Goal: Information Seeking & Learning: Learn about a topic

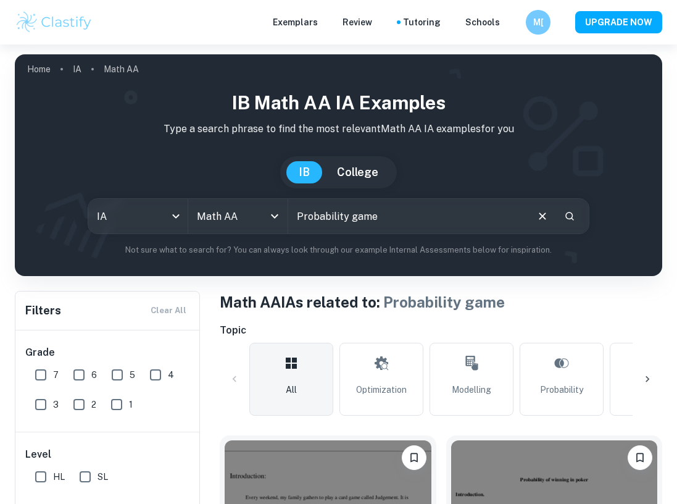
checkbox input "true"
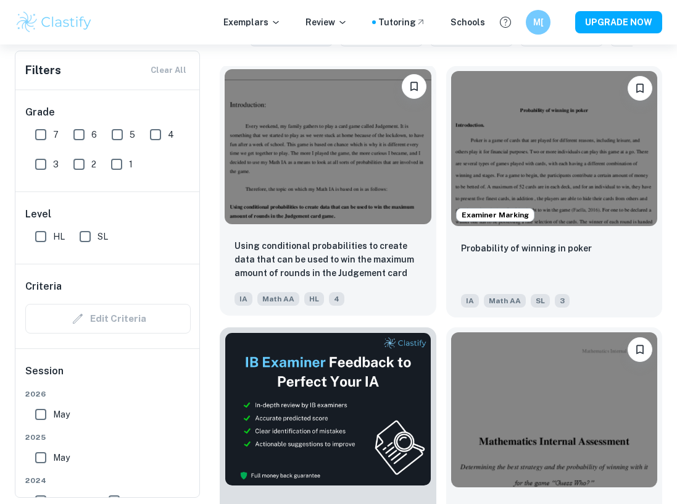
scroll to position [369, 0]
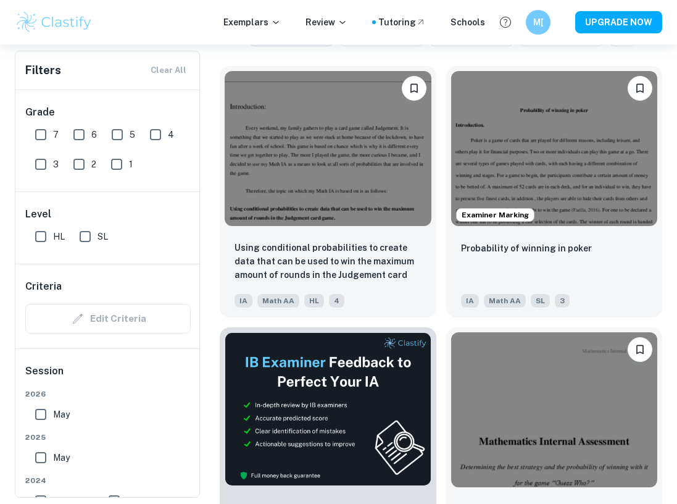
click at [77, 132] on input "6" at bounding box center [79, 134] width 25 height 25
checkbox input "true"
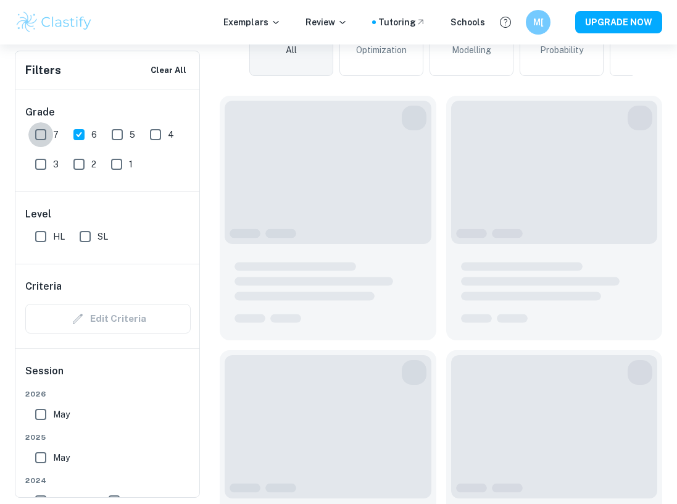
click at [48, 133] on input "7" at bounding box center [40, 134] width 25 height 25
checkbox input "true"
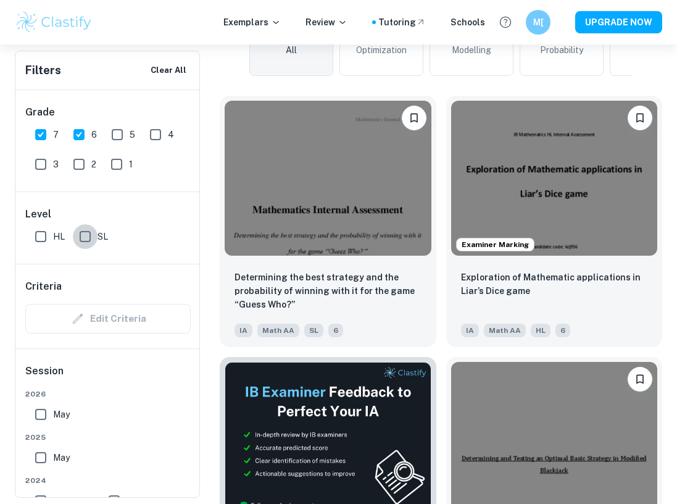
click at [86, 232] on input "SL" at bounding box center [85, 236] width 25 height 25
checkbox input "true"
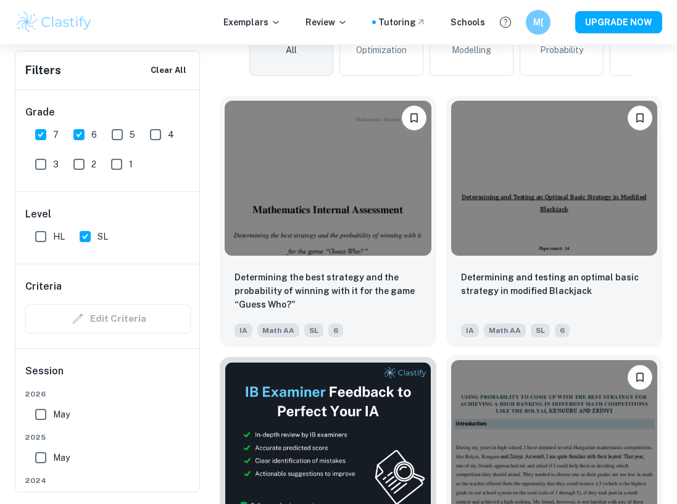
scroll to position [128, 0]
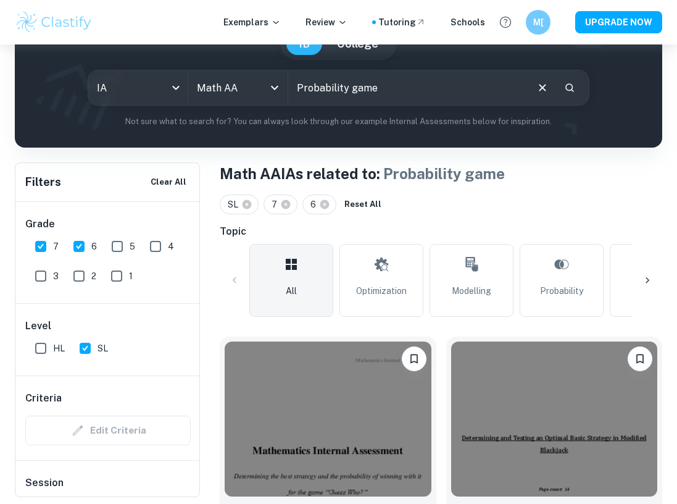
drag, startPoint x: 385, startPoint y: 84, endPoint x: 298, endPoint y: 85, distance: 87.1
click at [298, 85] on input "Probability game" at bounding box center [407, 87] width 238 height 35
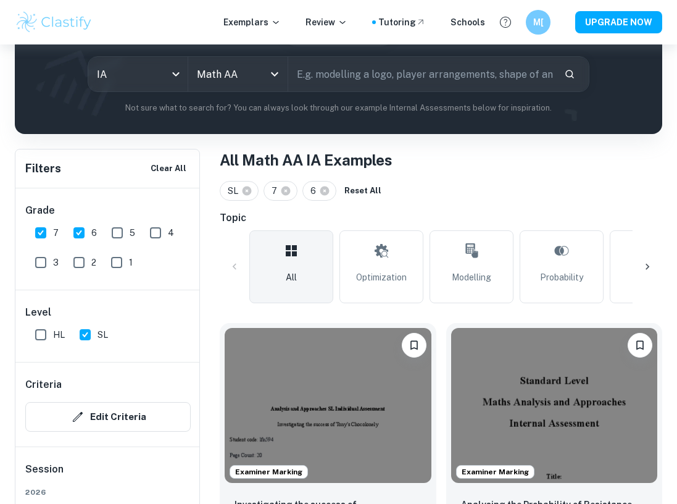
scroll to position [172, 0]
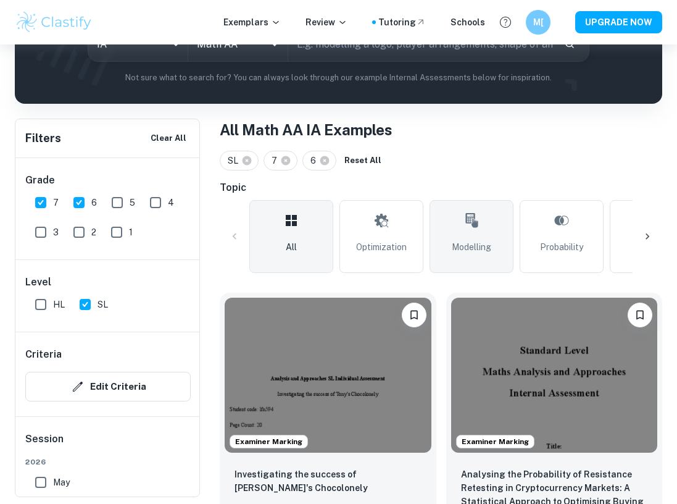
click at [445, 253] on link "Modelling" at bounding box center [472, 236] width 84 height 73
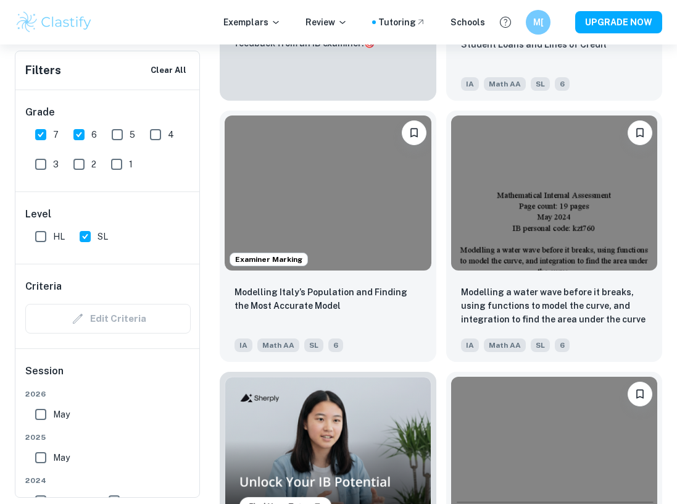
scroll to position [880, 0]
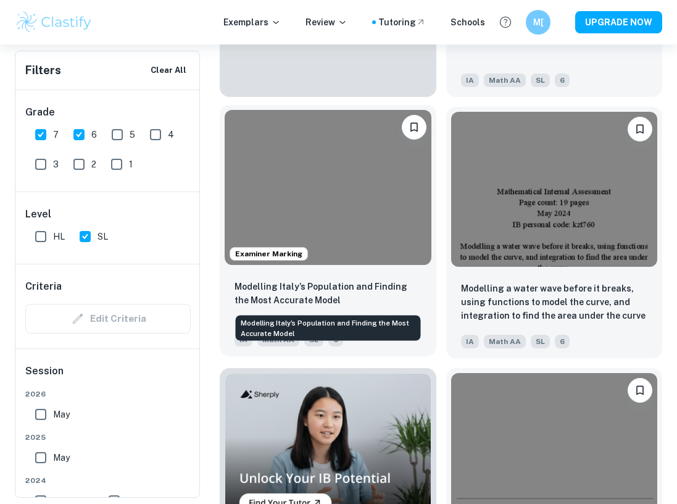
click at [393, 289] on p "Modelling Italy’s Population and Finding the Most Accurate Model" at bounding box center [328, 293] width 187 height 27
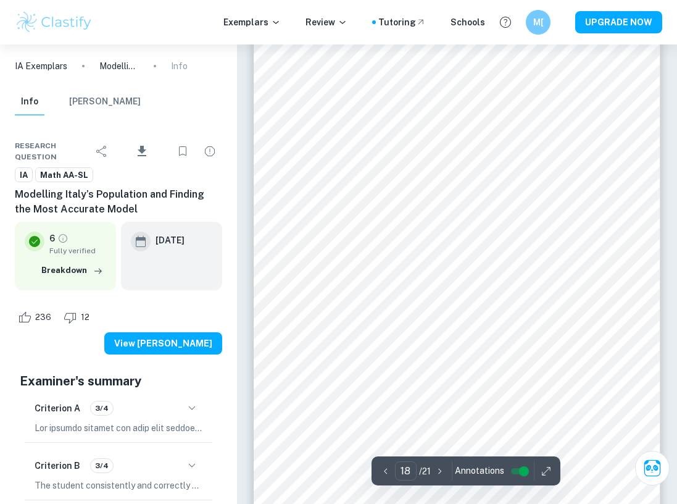
scroll to position [10114, 0]
type input "16"
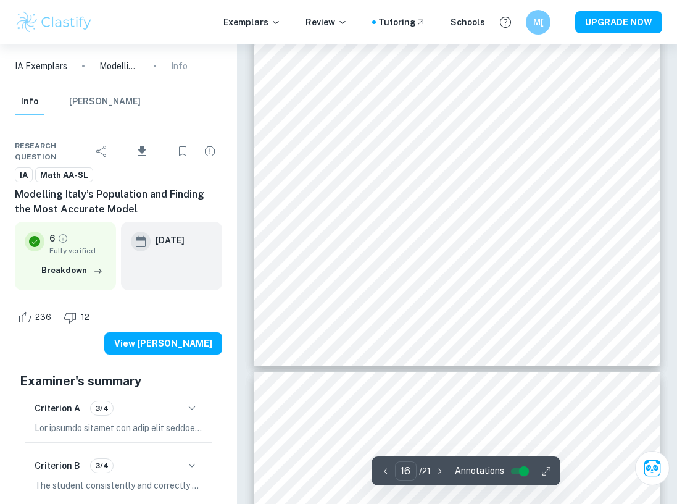
scroll to position [9216, 0]
